Goal: Task Accomplishment & Management: Complete application form

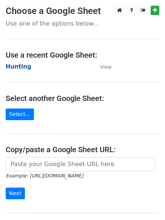
click at [12, 64] on strong "Hunting" at bounding box center [19, 66] width 26 height 7
click at [20, 67] on strong "Hunting" at bounding box center [19, 66] width 26 height 7
click at [19, 67] on strong "Hunting" at bounding box center [19, 66] width 26 height 7
click at [17, 67] on strong "Hunting" at bounding box center [19, 66] width 26 height 7
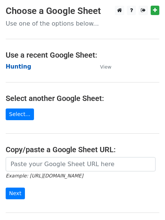
click at [17, 65] on strong "Hunting" at bounding box center [19, 66] width 26 height 7
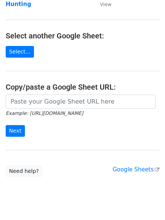
scroll to position [80, 0]
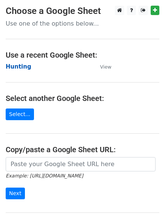
click at [21, 66] on strong "Hunting" at bounding box center [19, 66] width 26 height 7
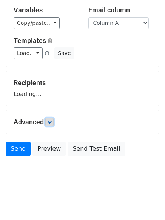
click at [48, 119] on link at bounding box center [49, 122] width 8 height 8
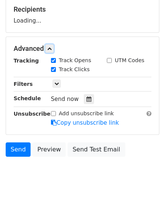
scroll to position [117, 0]
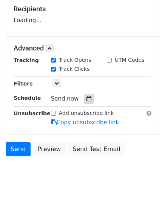
click at [86, 100] on icon at bounding box center [88, 98] width 5 height 5
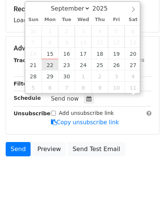
scroll to position [0, 0]
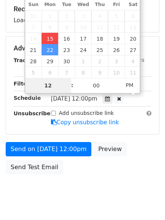
type input "2025-09-15 12:00"
type input "4"
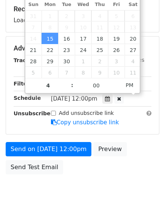
type input "2025-09-15 16:00"
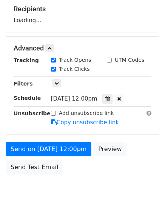
click at [76, 211] on html "New Campaign Daily emails left: 50 Google Sheet: Hunting Variables Copy/paste..…" at bounding box center [82, 60] width 165 height 355
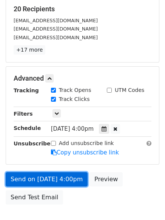
click at [57, 178] on link "Send on Sep 15 at 4:00pm" at bounding box center [47, 179] width 82 height 14
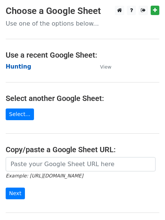
click at [17, 67] on strong "Hunting" at bounding box center [19, 66] width 26 height 7
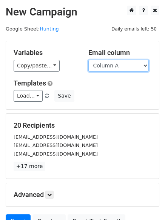
click at [121, 69] on select "Column A Column B Column C Column D Column E Column F" at bounding box center [118, 66] width 60 height 12
select select "Column B"
click at [88, 60] on select "Column A Column B Column C Column D Column E Column F" at bounding box center [118, 66] width 60 height 12
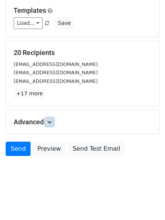
click at [50, 121] on icon at bounding box center [49, 122] width 5 height 5
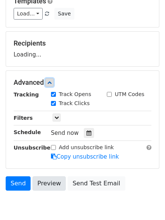
scroll to position [114, 0]
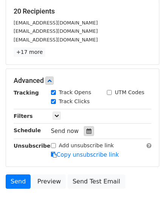
click at [84, 130] on div at bounding box center [89, 131] width 10 height 10
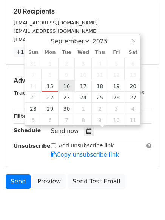
type input "2025-09-16 12:00"
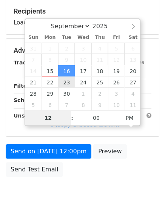
type input "5"
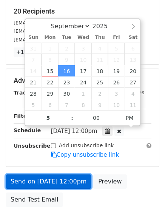
type input "2025-09-16 17:00"
click at [49, 180] on link "Send on Sep 16 at 12:00pm" at bounding box center [49, 182] width 86 height 14
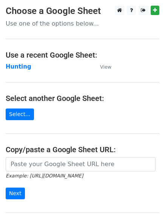
click at [87, 107] on main "Choose a Google Sheet Use one of the options below... Use a recent Google Sheet…" at bounding box center [82, 123] width 165 height 234
click at [15, 67] on strong "Hunting" at bounding box center [19, 66] width 26 height 7
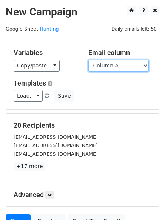
click at [106, 69] on select "Column A Column B Column C Column D Column E Column F" at bounding box center [118, 66] width 60 height 12
select select "Column C"
click at [88, 60] on select "Column A Column B Column C Column D Column E Column F" at bounding box center [118, 66] width 60 height 12
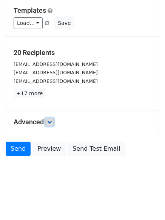
click at [48, 122] on link at bounding box center [49, 122] width 8 height 8
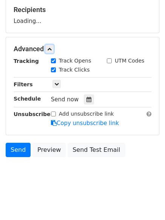
scroll to position [117, 0]
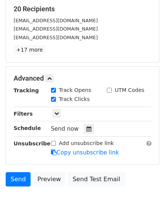
click at [82, 121] on hr at bounding box center [83, 121] width 138 height 0
click at [84, 127] on div at bounding box center [89, 129] width 10 height 10
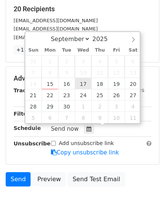
type input "[DATE] 12:00"
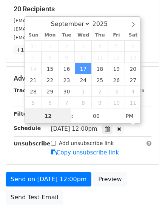
scroll to position [0, 0]
click at [51, 115] on input "5" at bounding box center [48, 115] width 46 height 15
type input "6"
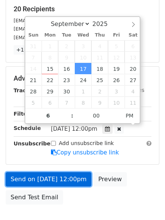
type input "[DATE] 18:00"
click at [49, 175] on link "Send on [DATE] 12:00pm" at bounding box center [49, 179] width 86 height 14
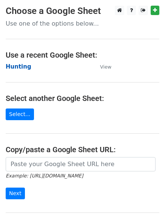
click at [19, 66] on strong "Hunting" at bounding box center [19, 66] width 26 height 7
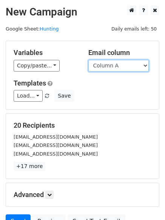
click at [112, 68] on select "Column A Column B Column C Column D Column E Column F" at bounding box center [118, 66] width 60 height 12
click at [88, 60] on select "Column A Column B Column C Column D Column E Column F" at bounding box center [118, 66] width 60 height 12
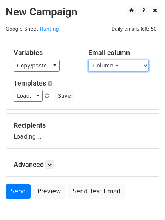
click at [110, 66] on select "Column A Column B Column C Column D Column E Column F" at bounding box center [118, 66] width 60 height 12
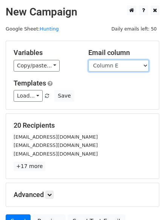
select select "Column D"
click at [88, 60] on select "Column A Column B Column C Column D Column E Column F" at bounding box center [118, 66] width 60 height 12
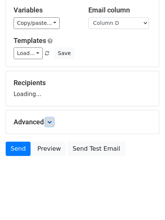
click at [51, 121] on icon at bounding box center [49, 122] width 5 height 5
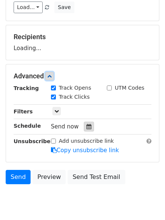
scroll to position [117, 0]
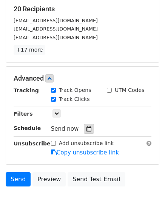
click at [86, 128] on icon at bounding box center [88, 128] width 5 height 5
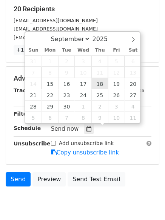
type input "2025-09-18 12:00"
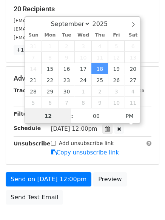
scroll to position [0, 0]
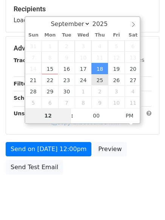
type input "7"
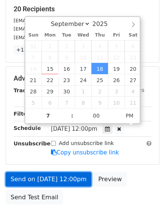
type input "2025-09-18 19:00"
click at [57, 177] on link "Send on Sep 18 at 12:00pm" at bounding box center [49, 179] width 86 height 14
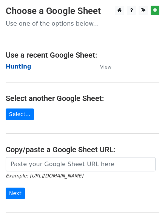
click at [14, 65] on strong "Hunting" at bounding box center [19, 66] width 26 height 7
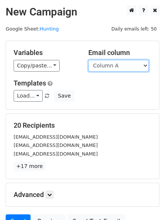
click at [122, 68] on select "Column A Column B Column C Column D Column E Column F" at bounding box center [118, 66] width 60 height 12
select select "Column E"
click at [88, 60] on select "Column A Column B Column C Column D Column E Column F" at bounding box center [118, 66] width 60 height 12
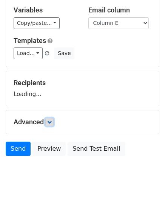
click at [54, 121] on link at bounding box center [49, 122] width 8 height 8
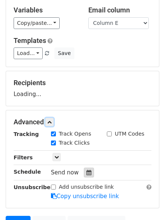
scroll to position [116, 0]
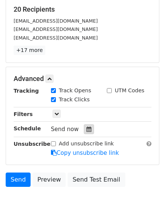
click at [86, 128] on icon at bounding box center [88, 129] width 5 height 5
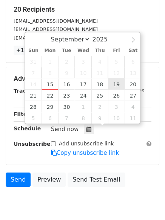
type input "2025-09-19 12:00"
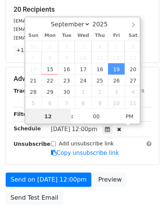
scroll to position [0, 0]
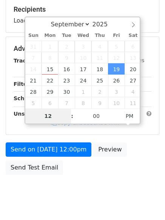
type input "8"
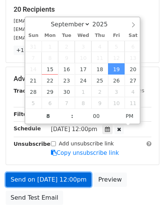
type input "2025-09-19 20:00"
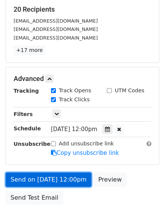
click at [50, 178] on link "Send on Sep 19 at 12:00pm" at bounding box center [49, 180] width 86 height 14
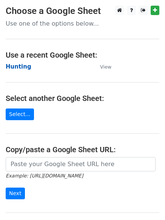
click at [13, 64] on strong "Hunting" at bounding box center [19, 66] width 26 height 7
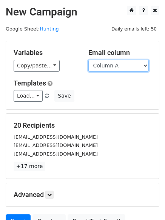
drag, startPoint x: 0, startPoint y: 0, endPoint x: 123, endPoint y: 66, distance: 139.3
click at [123, 65] on select "Column A Column B Column C Column D Column E Column F" at bounding box center [118, 66] width 60 height 12
select select "Column F"
click at [88, 60] on select "Column A Column B Column C Column D Column E Column F" at bounding box center [118, 66] width 60 height 12
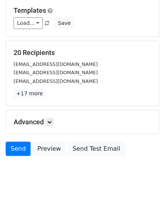
click at [57, 119] on h5 "Advanced" at bounding box center [83, 122] width 138 height 8
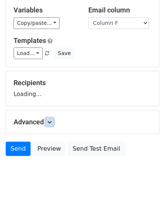
click at [54, 119] on link at bounding box center [49, 122] width 8 height 8
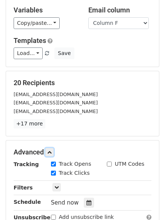
scroll to position [117, 0]
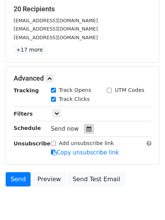
click at [86, 130] on icon at bounding box center [88, 128] width 5 height 5
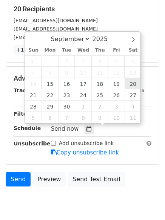
type input "[DATE] 12:00"
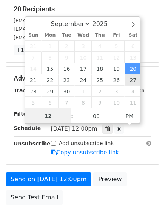
scroll to position [0, 0]
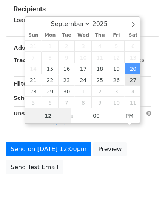
type input "9"
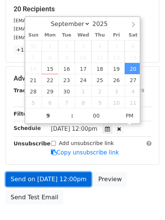
type input "[DATE] 21:00"
click at [49, 178] on link "Send on [DATE] 12:00pm" at bounding box center [49, 179] width 86 height 14
